Goal: Check status: Check status

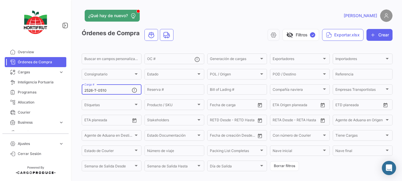
drag, startPoint x: 108, startPoint y: 93, endPoint x: 103, endPoint y: 92, distance: 5.5
click at [103, 92] on div "2526-T-0510 Carga #" at bounding box center [107, 89] width 47 height 12
drag, startPoint x: 108, startPoint y: 93, endPoint x: 103, endPoint y: 91, distance: 5.6
click at [103, 91] on div "2526-T-0510 Carga #" at bounding box center [107, 89] width 47 height 12
drag, startPoint x: 101, startPoint y: 90, endPoint x: 112, endPoint y: 95, distance: 11.8
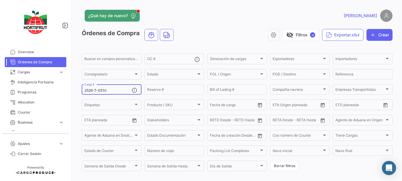
click at [112, 95] on div "2526-T-0510 Carga #" at bounding box center [107, 89] width 47 height 12
type input "2526-T-0507"
click at [111, 46] on app-list-header "Órdenes de Compra visibility_off Filtros ✓ Exportar.xlsx Crear Buscar en [PERSO…" at bounding box center [237, 100] width 311 height 143
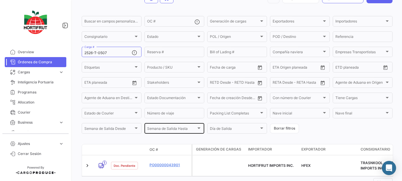
scroll to position [64, 0]
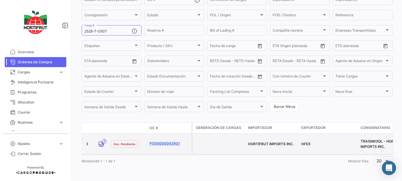
click at [170, 141] on link "PO00000043901" at bounding box center [169, 143] width 40 height 5
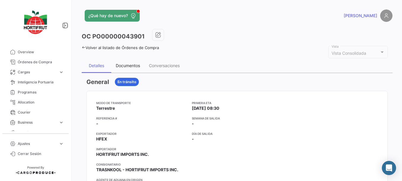
click at [139, 63] on div "Documentos" at bounding box center [128, 65] width 24 height 5
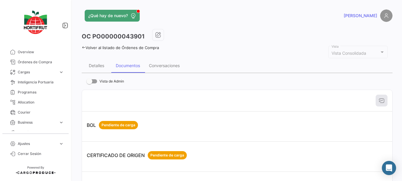
click at [104, 46] on link "Volver al listado de Órdenes de Compra" at bounding box center [120, 47] width 77 height 5
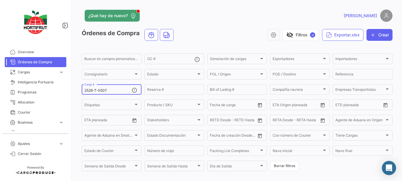
drag, startPoint x: 114, startPoint y: 90, endPoint x: 101, endPoint y: 90, distance: 12.7
click at [101, 90] on input "2526-T-0507" at bounding box center [107, 90] width 47 height 4
type input "2526-T-0613"
click at [116, 38] on h3 "Órdenes de Compra" at bounding box center [128, 35] width 93 height 12
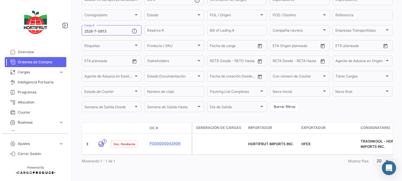
scroll to position [58, 0]
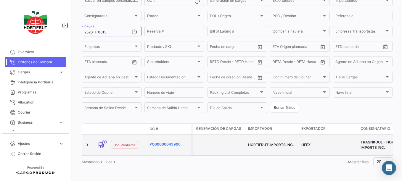
click at [162, 142] on link "PO00000043906" at bounding box center [169, 144] width 40 height 5
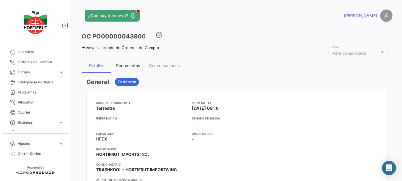
click at [115, 65] on div "Documentos" at bounding box center [127, 66] width 33 height 14
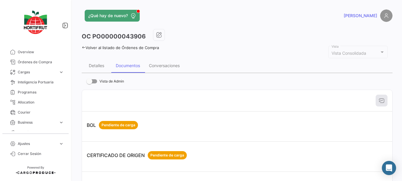
click at [97, 49] on link "Volver al listado de Órdenes de Compra" at bounding box center [120, 47] width 77 height 5
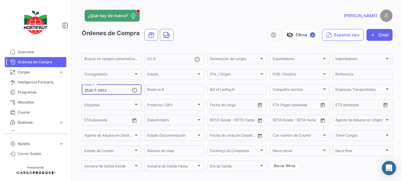
drag, startPoint x: 127, startPoint y: 90, endPoint x: 100, endPoint y: 95, distance: 27.4
click at [100, 95] on div "2526-T-0613 Carga #" at bounding box center [107, 89] width 47 height 12
type input "2526-T-0504"
click at [108, 38] on h3 "Órdenes de Compra" at bounding box center [128, 35] width 93 height 12
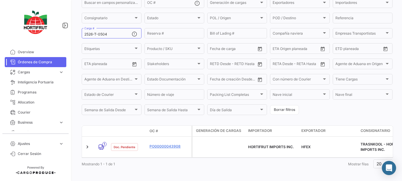
scroll to position [58, 0]
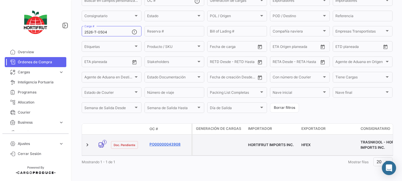
click at [156, 142] on link "PO00000043908" at bounding box center [169, 144] width 40 height 5
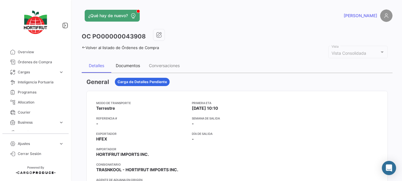
click at [125, 69] on div "Documentos" at bounding box center [127, 66] width 33 height 14
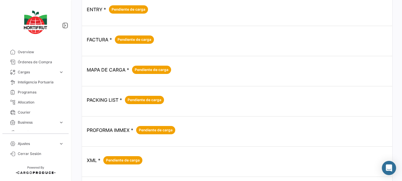
scroll to position [295, 0]
